Goal: Navigation & Orientation: Find specific page/section

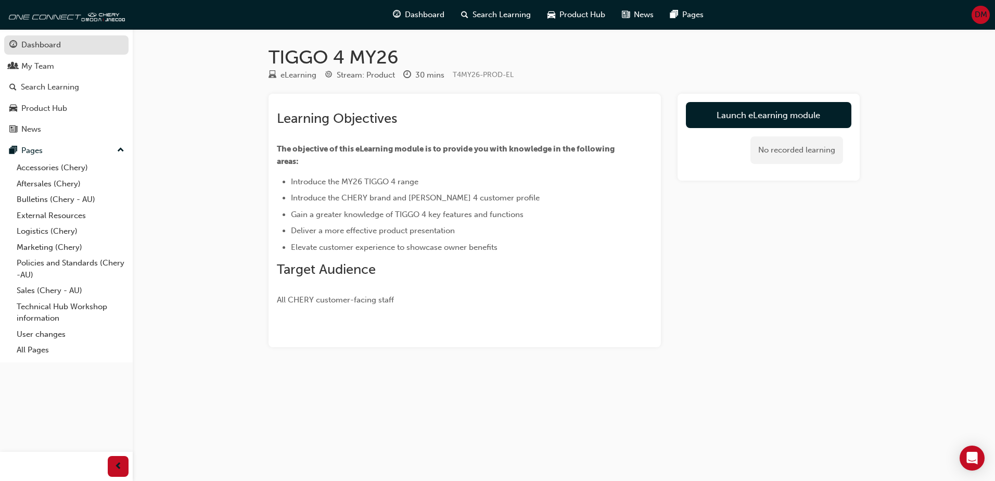
click at [43, 40] on div "Dashboard" at bounding box center [41, 45] width 40 height 12
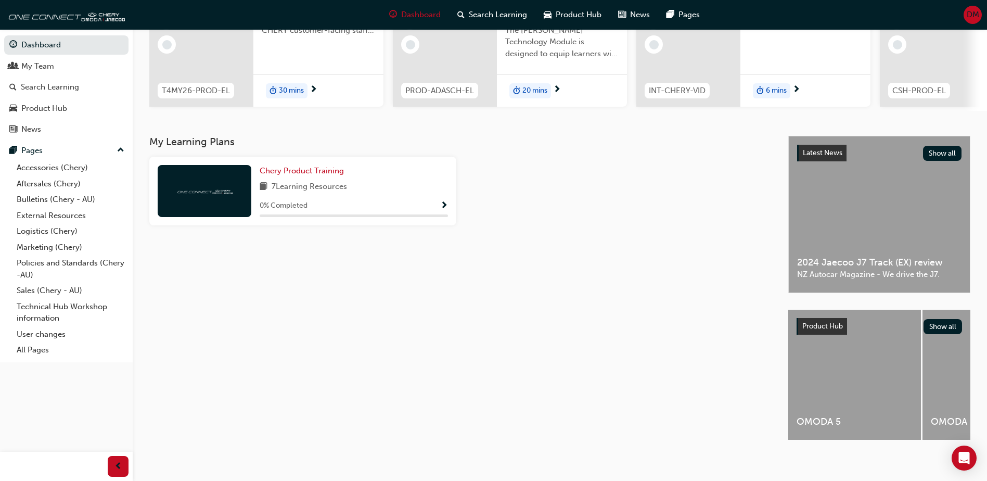
scroll to position [141, 0]
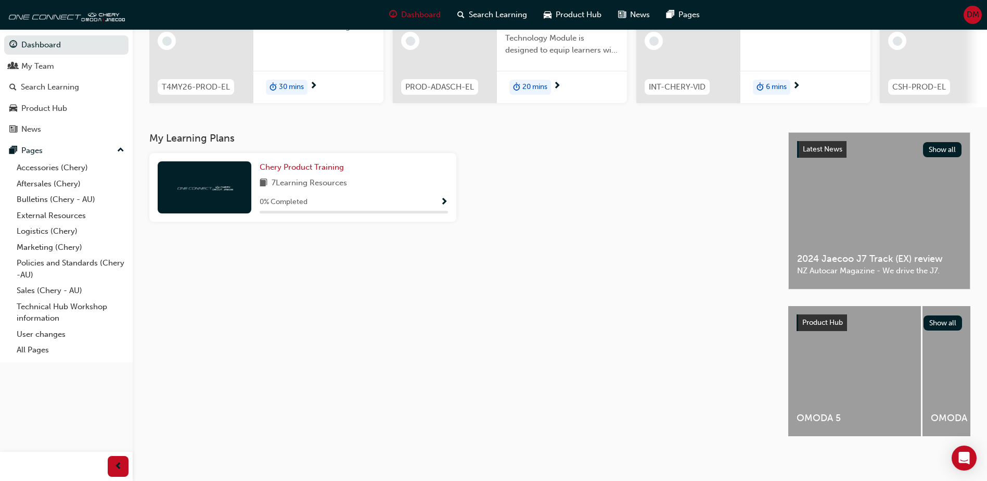
click at [883, 225] on div "Latest News Show all 2024 Jaecoo J7 Track (EX) review NZ Autocar Magazine - We …" at bounding box center [879, 211] width 181 height 156
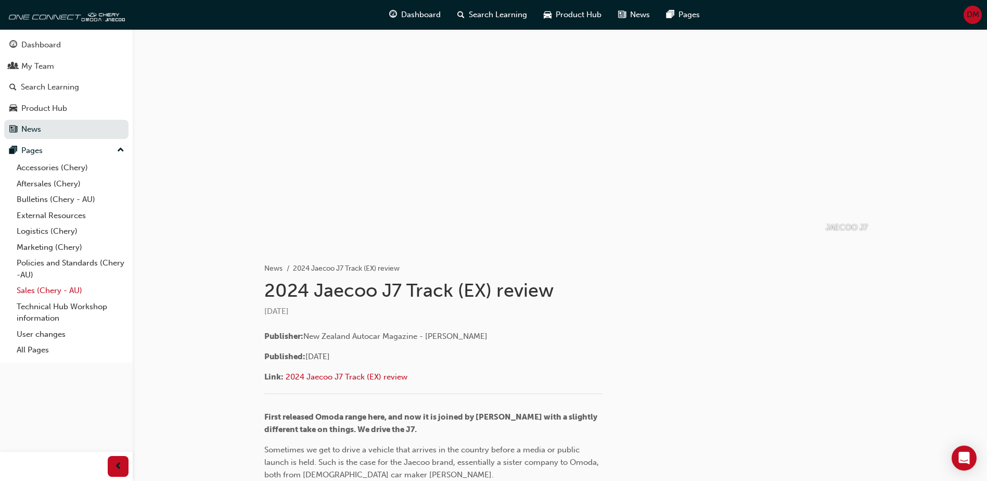
click at [34, 290] on link "Sales (Chery - AU)" at bounding box center [70, 290] width 116 height 16
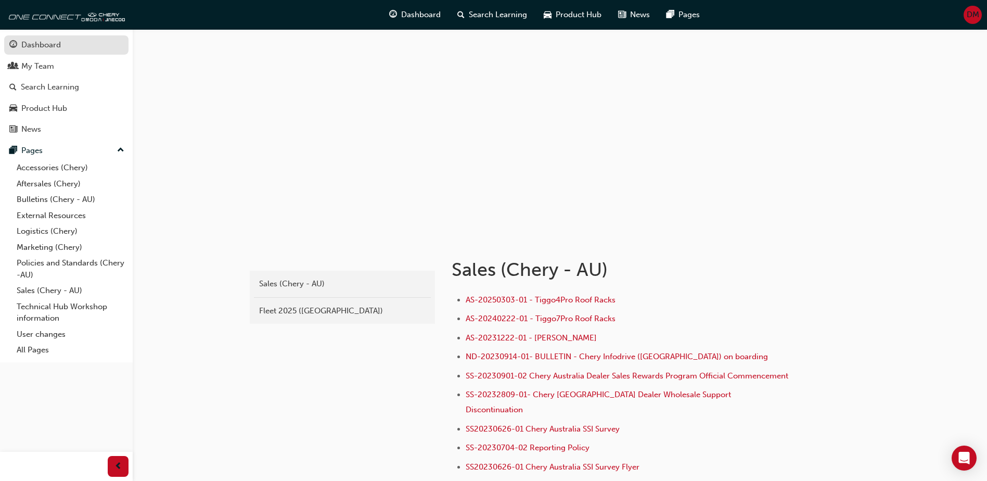
click at [35, 46] on div "Dashboard" at bounding box center [41, 45] width 40 height 12
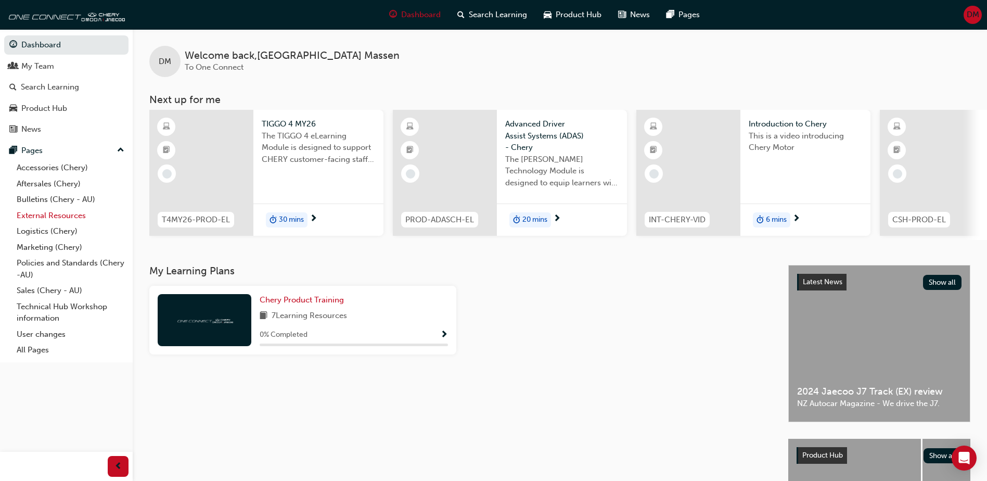
click at [53, 214] on link "External Resources" at bounding box center [70, 216] width 116 height 16
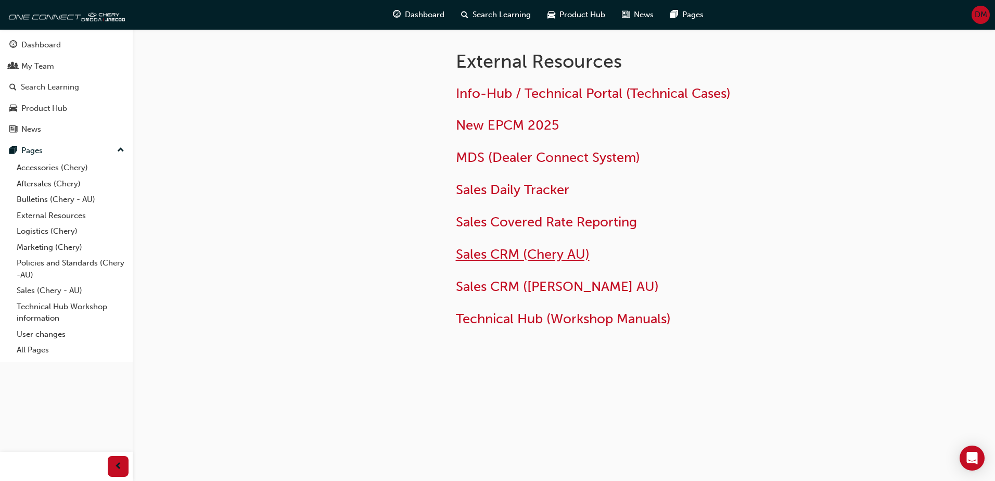
click at [509, 253] on span "Sales CRM (Chery AU)" at bounding box center [523, 254] width 134 height 16
